Goal: Task Accomplishment & Management: Use online tool/utility

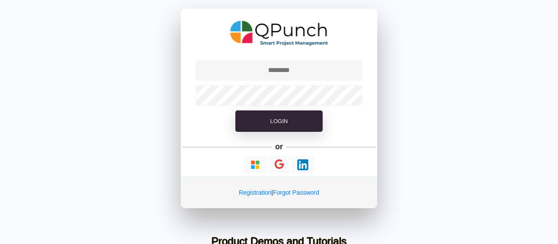
type input "**********"
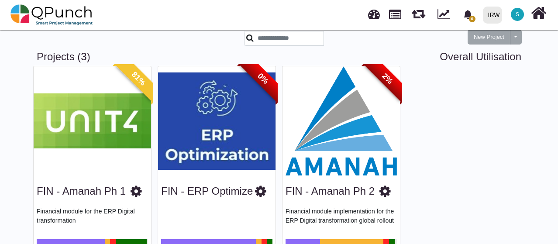
scroll to position [29, 0]
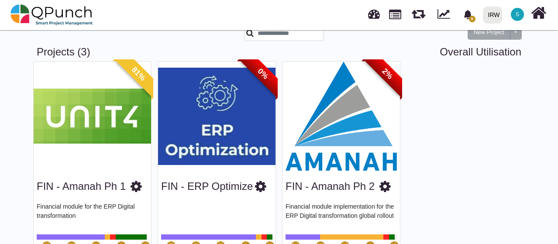
click at [358, 156] on img at bounding box center [340, 116] width 117 height 109
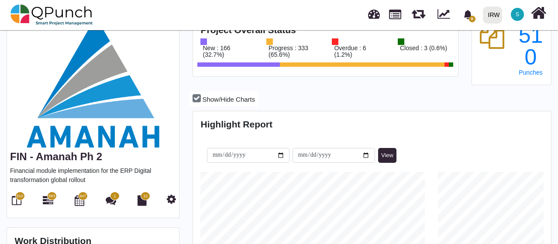
scroll to position [155, 356]
click at [22, 193] on span "510" at bounding box center [20, 196] width 7 height 6
drag, startPoint x: 20, startPoint y: 175, endPoint x: 18, endPoint y: 186, distance: 10.6
click at [18, 186] on div "FIN - Amanah Ph 2 Financial module implementation for the ERP Digital transform…" at bounding box center [93, 183] width 172 height 70
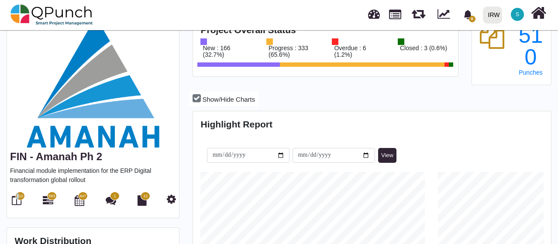
click at [18, 192] on span "510" at bounding box center [20, 196] width 10 height 9
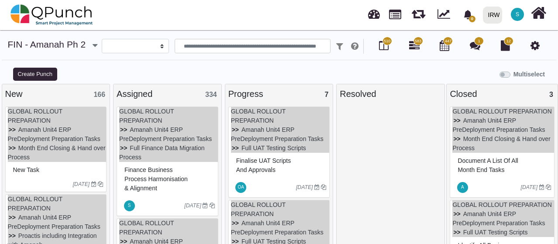
select select
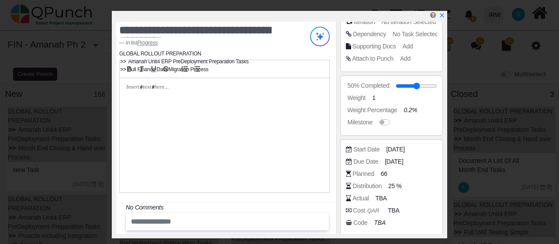
scroll to position [168, 0]
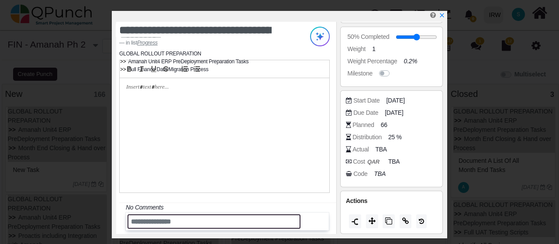
click at [230, 223] on input "text" at bounding box center [213, 221] width 173 height 14
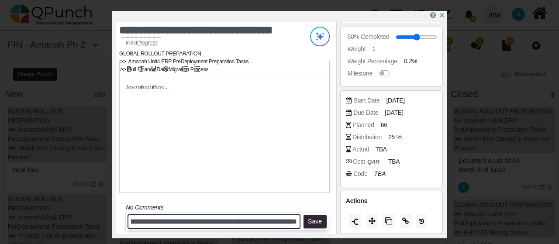
scroll to position [0, 147]
type input "**********"
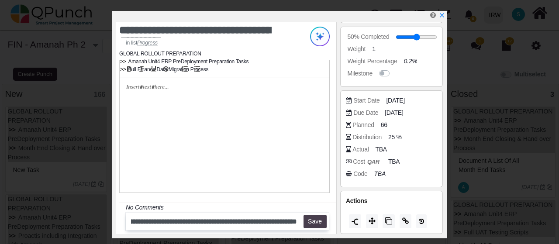
click at [313, 223] on button "Save" at bounding box center [314, 222] width 23 height 14
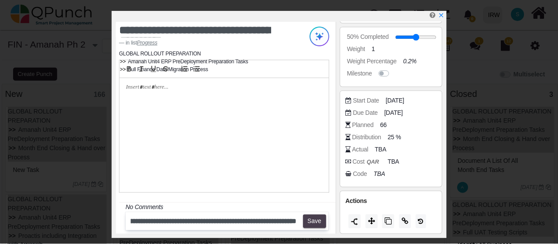
scroll to position [0, 0]
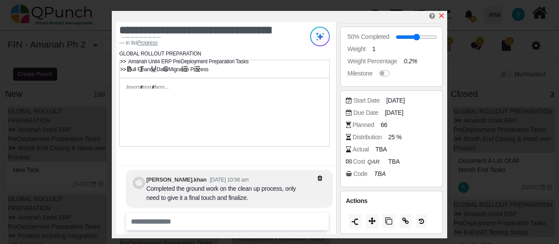
click at [441, 18] on icon "x" at bounding box center [441, 15] width 7 height 7
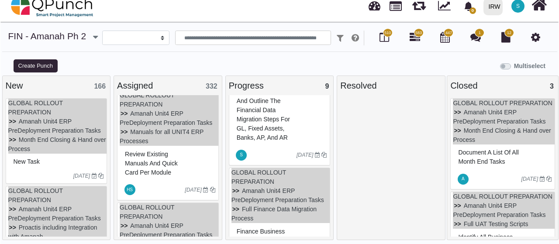
scroll to position [718, 0]
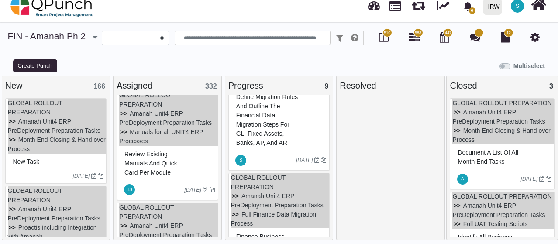
click at [261, 233] on span "Finance Business Process Harmonisation & Alignment" at bounding box center [267, 245] width 63 height 25
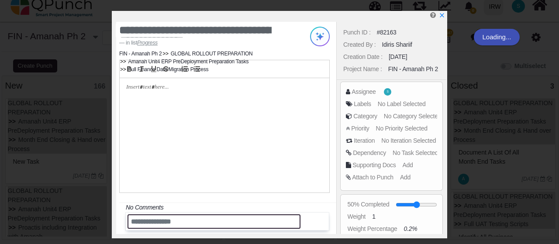
click at [222, 224] on input "text" at bounding box center [213, 221] width 173 height 14
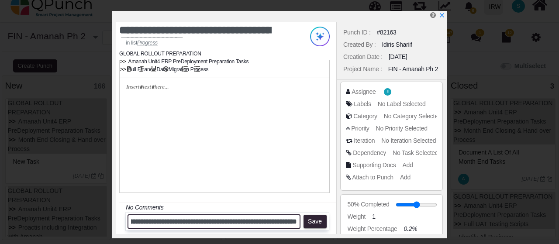
scroll to position [0, 239]
type input "**********"
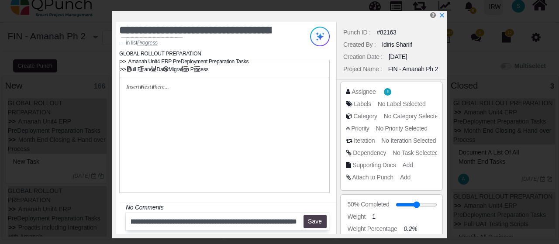
click at [318, 221] on button "Save" at bounding box center [314, 222] width 23 height 14
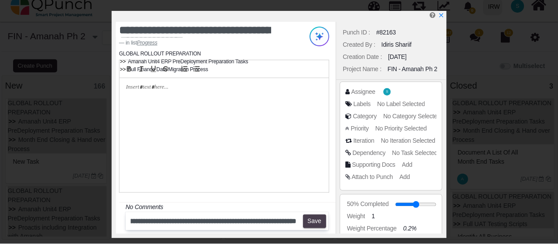
scroll to position [0, 0]
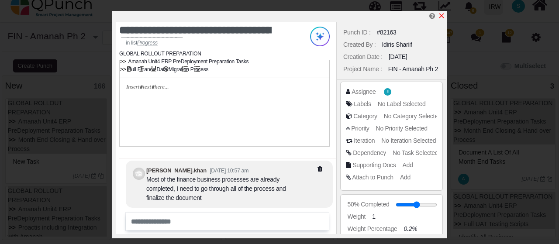
click at [441, 19] on icon "x" at bounding box center [441, 15] width 7 height 7
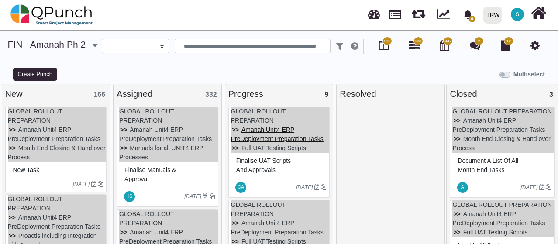
click at [250, 127] on link "Amanah Unit4 ERP PreDeployment Preparation Tasks" at bounding box center [277, 134] width 93 height 16
